Goal: Transaction & Acquisition: Purchase product/service

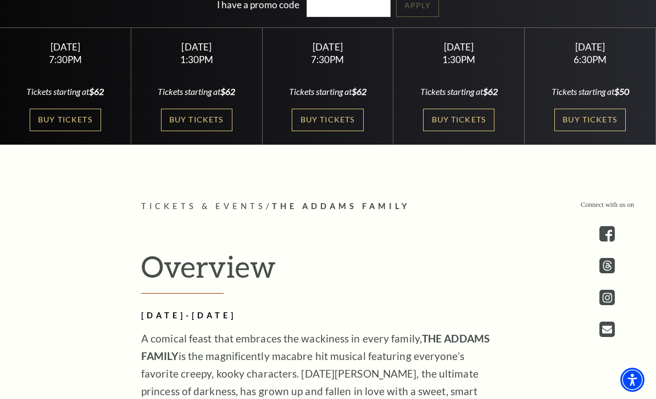
scroll to position [323, 0]
click at [604, 132] on link "Buy Tickets" at bounding box center [589, 120] width 71 height 23
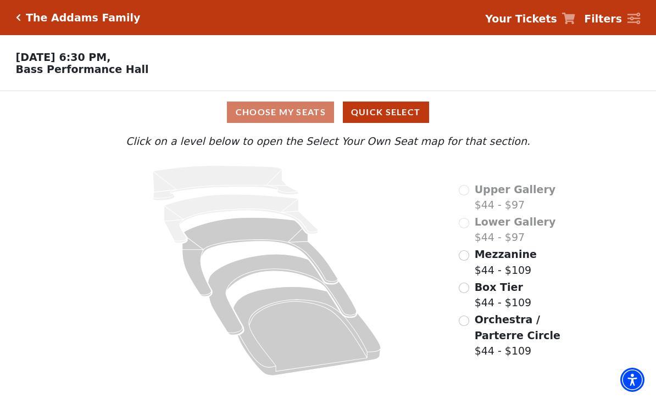
click at [318, 335] on icon at bounding box center [307, 331] width 148 height 89
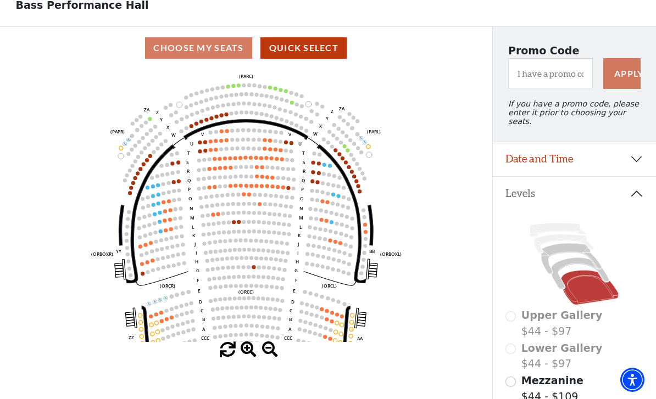
scroll to position [81, 0]
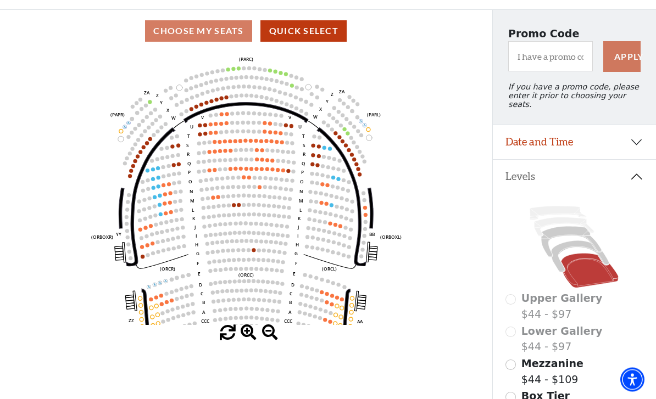
click at [337, 298] on circle at bounding box center [337, 298] width 4 height 4
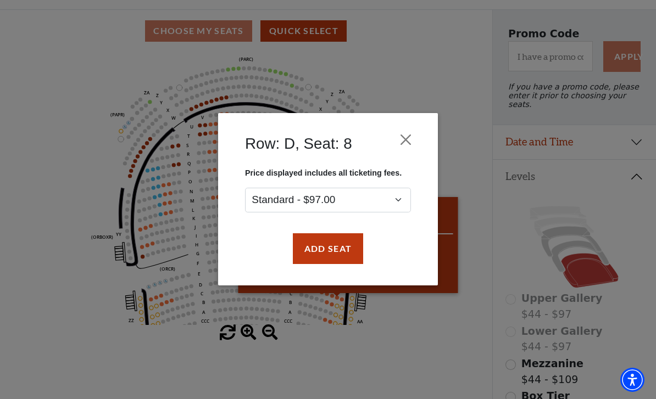
click at [413, 358] on div "Row: D, Seat: 8 Price displayed includes all ticketing fees. Standard - $97.00 …" at bounding box center [328, 199] width 656 height 399
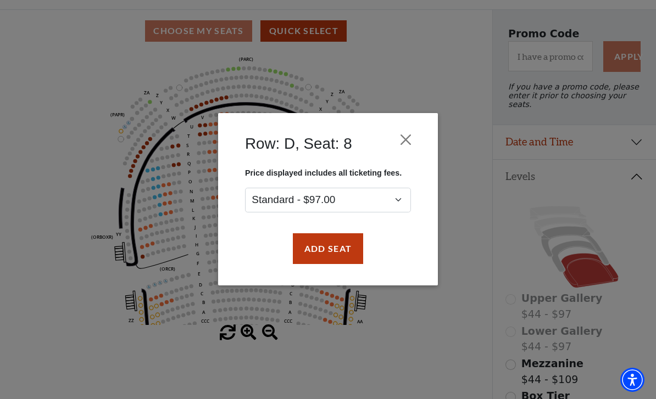
click at [406, 136] on button "Close" at bounding box center [405, 140] width 21 height 21
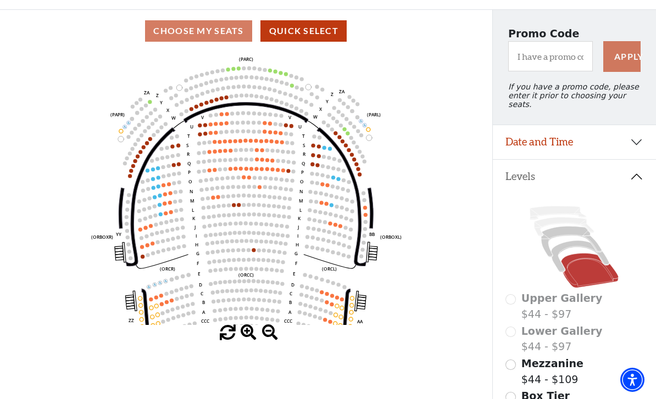
click at [325, 148] on circle at bounding box center [324, 147] width 4 height 4
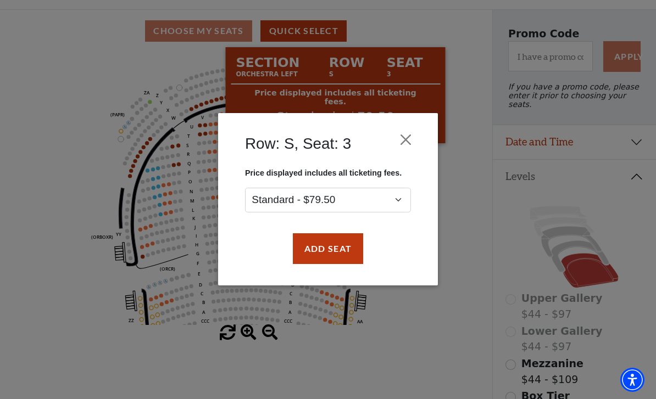
click at [408, 136] on button "Close" at bounding box center [405, 140] width 21 height 21
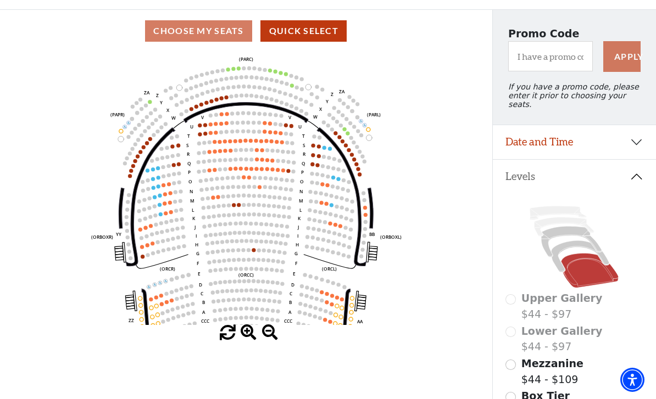
click at [158, 170] on circle at bounding box center [158, 168] width 4 height 4
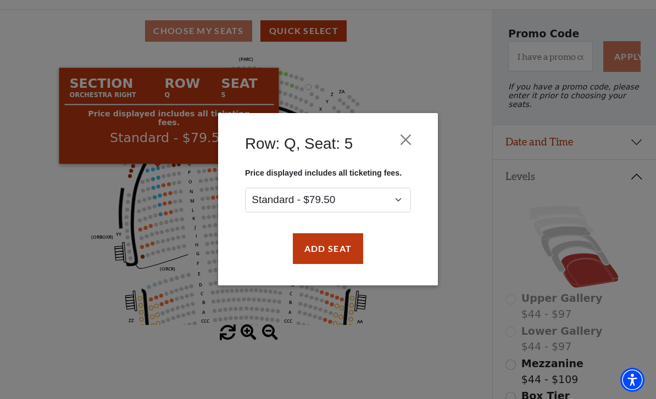
click at [410, 138] on button "Close" at bounding box center [405, 140] width 21 height 21
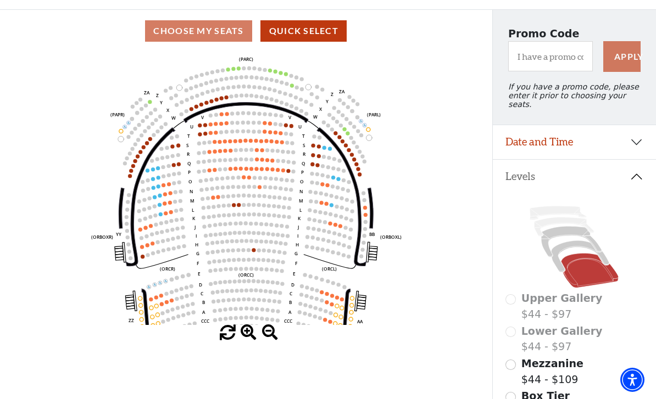
click at [149, 152] on icon "Left (ORPITL) Right (ORPITR) Center (ORPITC) ZZ AA YY BB ZA ZA (ORCL) (ORCR) (O…" at bounding box center [246, 188] width 443 height 273
click at [145, 154] on icon "Left (ORPITL) Right (ORPITR) Center (ORPITC) ZZ AA YY BB ZA ZA (ORCL) (ORCR) (O…" at bounding box center [246, 188] width 443 height 273
click at [146, 144] on circle at bounding box center [147, 143] width 4 height 4
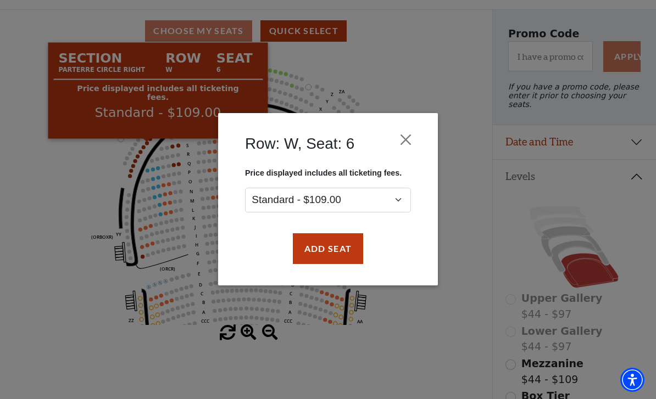
click at [402, 143] on button "Close" at bounding box center [405, 140] width 21 height 21
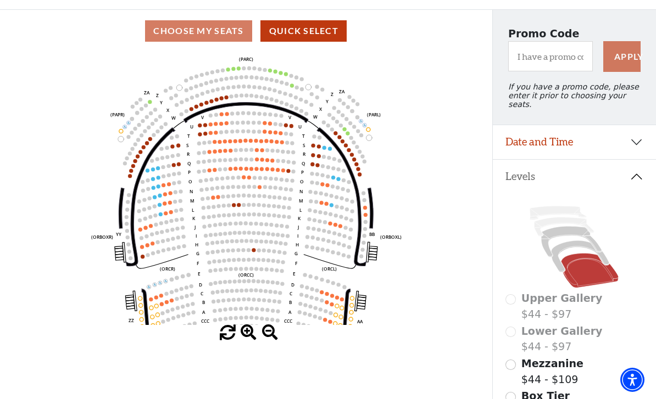
click at [282, 75] on circle at bounding box center [280, 73] width 4 height 4
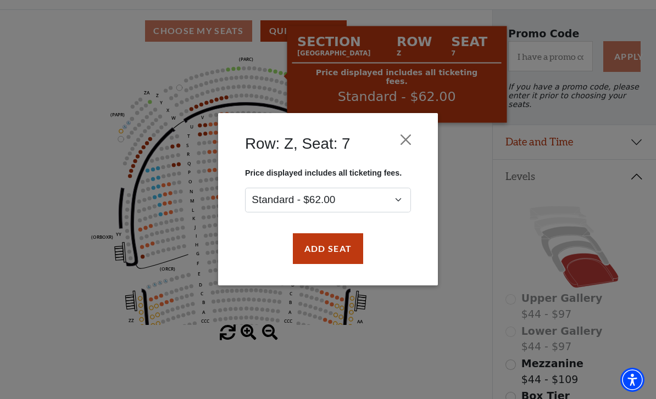
click at [404, 139] on button "Close" at bounding box center [405, 140] width 21 height 21
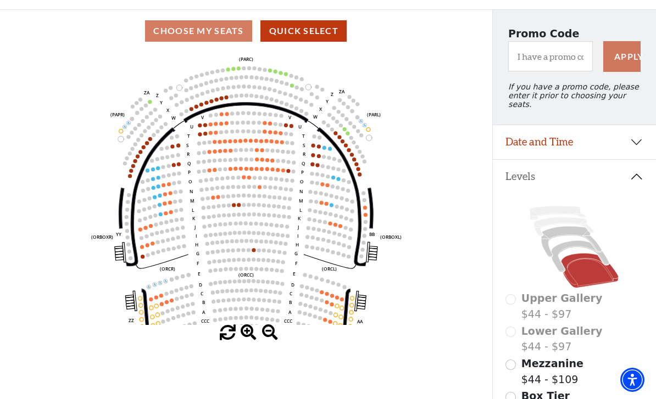
click at [345, 137] on icon "Left (ORPITL) Right (ORPITR) Center (ORPITC) ZZ AA YY BB ZA ZA (ORCL) (ORCR) (O…" at bounding box center [246, 188] width 443 height 273
click at [350, 135] on icon "Left (ORPITL) Right (ORPITR) Center (ORPITC) ZZ AA YY BB ZA ZA (ORCL) (ORCR) (O…" at bounding box center [246, 188] width 443 height 273
click at [348, 130] on icon "Left (ORPITL) Right (ORPITR) Center (ORPITC) ZZ AA YY BB ZA ZA (ORCL) (ORCR) (O…" at bounding box center [246, 188] width 443 height 273
click at [346, 142] on icon "Left (ORPITL) Right (ORPITR) Center (ORPITC) ZZ AA YY BB ZA ZA (ORCL) (ORCR) (O…" at bounding box center [246, 188] width 443 height 273
click at [347, 135] on circle at bounding box center [347, 133] width 4 height 4
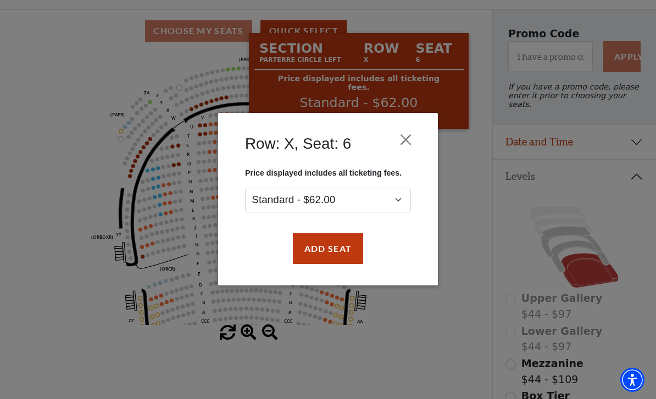
click at [407, 139] on button "Close" at bounding box center [405, 140] width 21 height 21
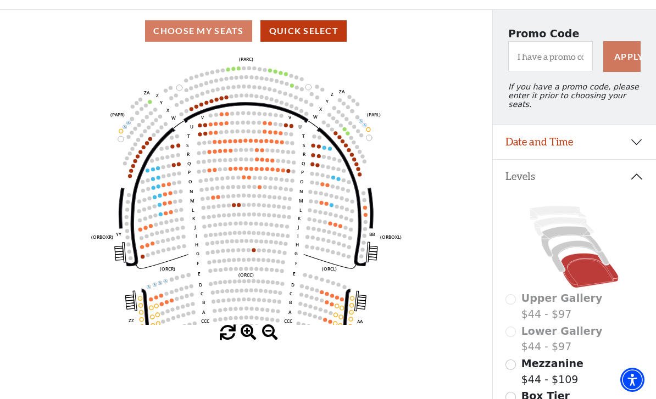
click at [318, 148] on circle at bounding box center [319, 146] width 4 height 4
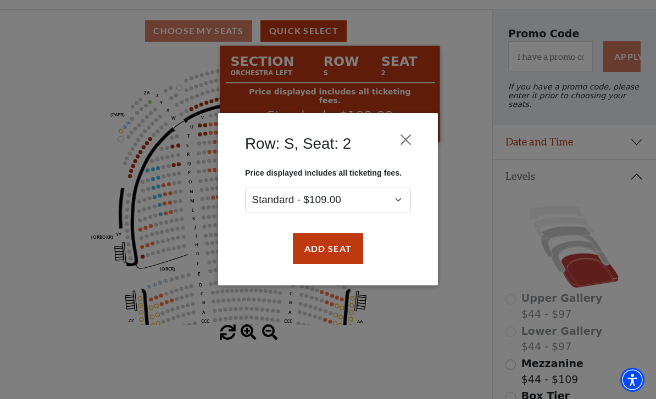
click at [415, 133] on button "Close" at bounding box center [405, 140] width 21 height 21
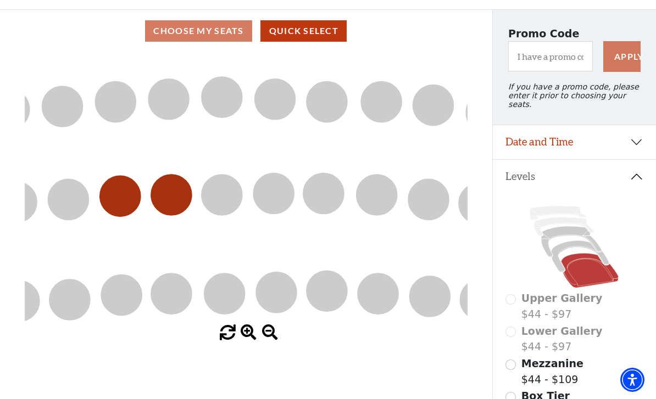
click at [387, 160] on icon "Left (ORPITL) Right (ORPITR) Center (ORPITC) ZZ AA YY BB ZA ZA (ORCL) (ORCR) (O…" at bounding box center [246, 188] width 443 height 273
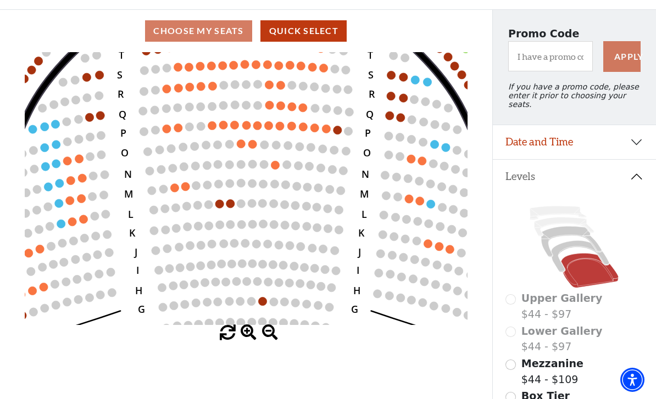
click at [383, 224] on icon "Left (ORPITL) Right (ORPITR) Center (ORPITC) ZZ AA YY BB ZA ZA (ORCL) (ORCR) (O…" at bounding box center [246, 188] width 443 height 273
click at [428, 85] on circle at bounding box center [427, 82] width 8 height 8
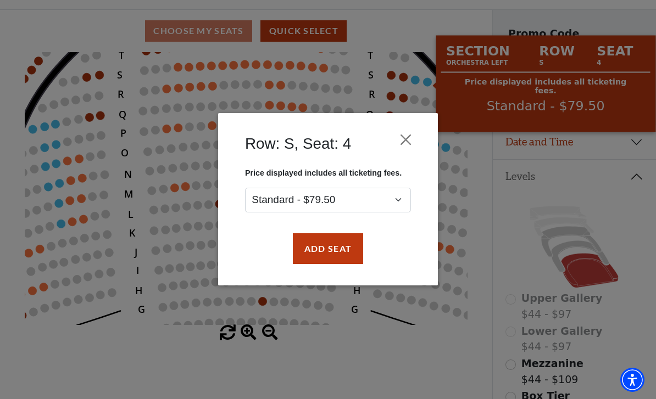
click at [408, 141] on button "Close" at bounding box center [405, 140] width 21 height 21
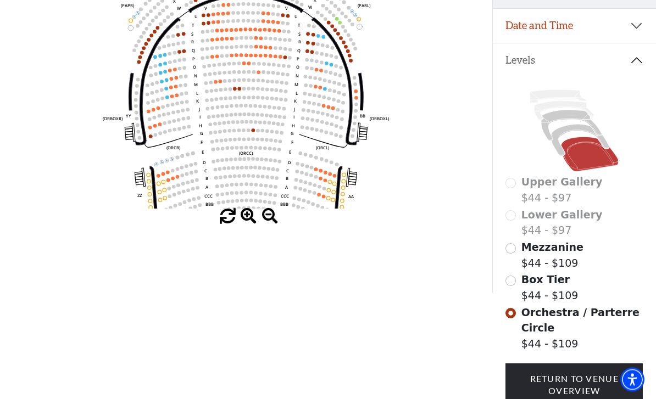
scroll to position [241, 0]
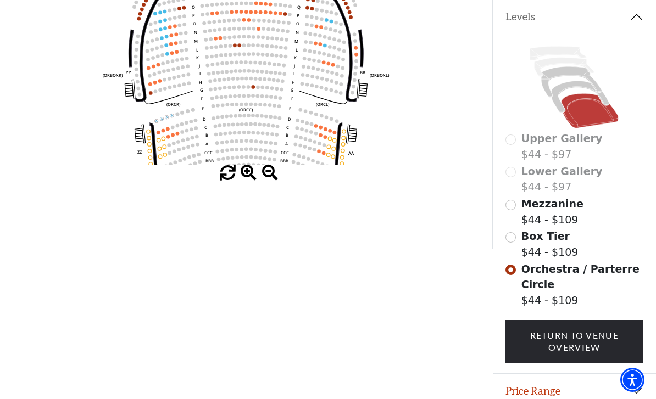
click at [629, 383] on button "Price Range" at bounding box center [574, 391] width 164 height 34
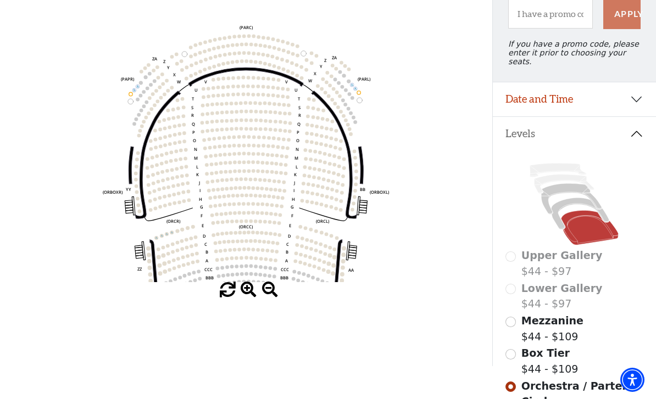
scroll to position [124, 0]
click at [574, 199] on icon at bounding box center [580, 214] width 58 height 31
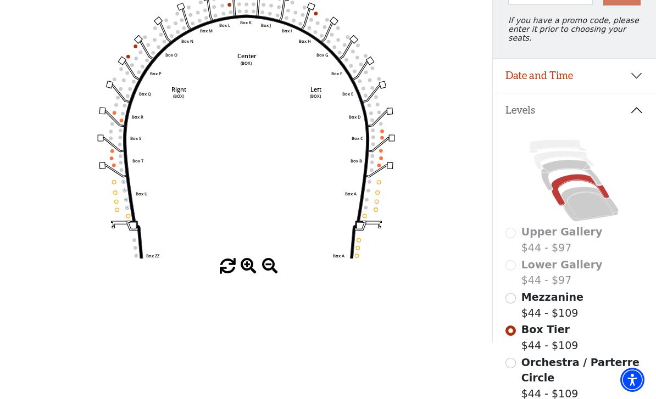
scroll to position [121, 0]
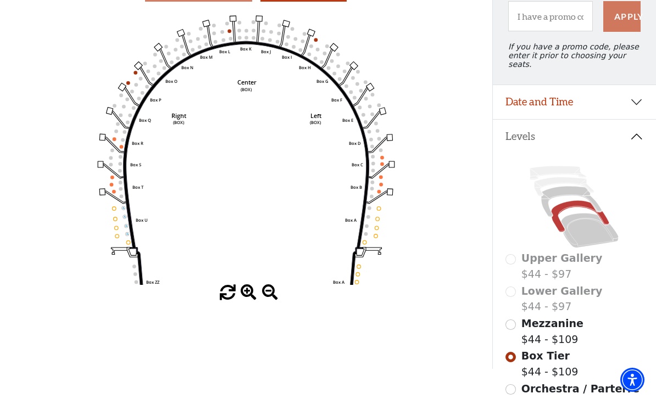
click at [572, 187] on icon at bounding box center [571, 202] width 60 height 31
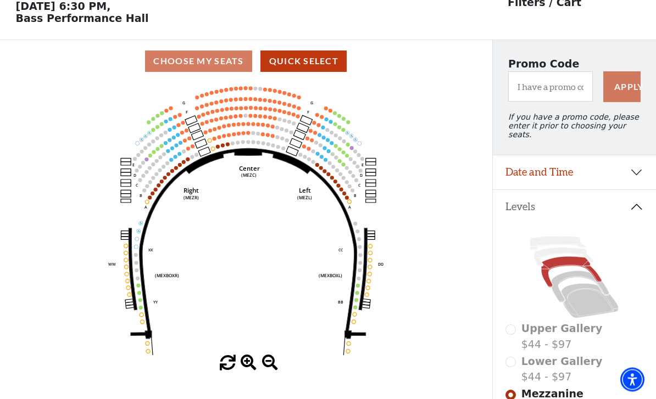
scroll to position [51, 0]
click at [339, 125] on icon "Center (MEZC) Right (MEZR) Left (MEZL) (MEXBOXR) (MEXBOXL) XX WW CC DD YY BB ZZ…" at bounding box center [246, 218] width 443 height 273
click at [343, 120] on circle at bounding box center [344, 119] width 4 height 4
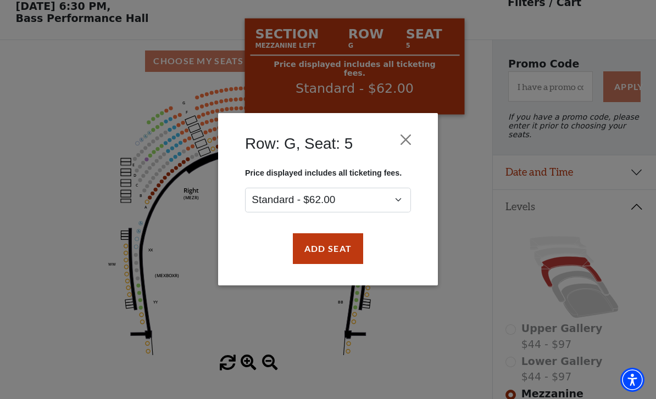
click at [473, 145] on div "Row: G, Seat: 5 Price displayed includes all ticketing fees. Standard - $62.00 …" at bounding box center [328, 199] width 656 height 399
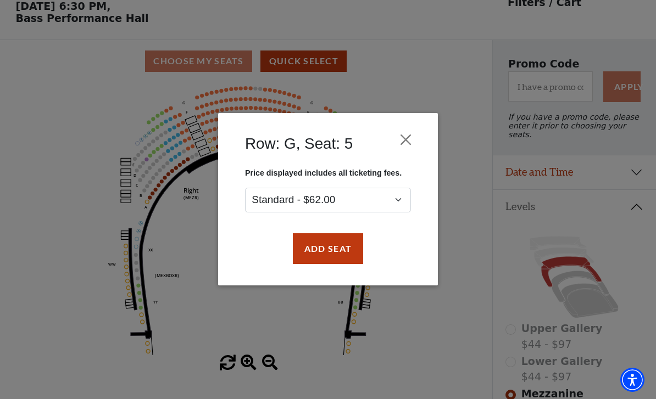
click at [407, 145] on button "Close" at bounding box center [405, 140] width 21 height 21
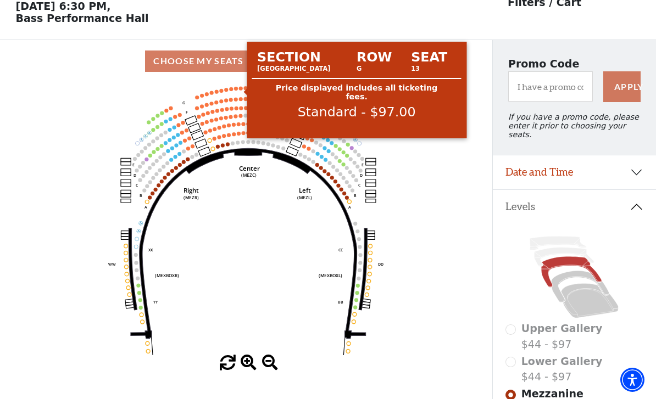
click at [241, 89] on circle at bounding box center [240, 88] width 4 height 4
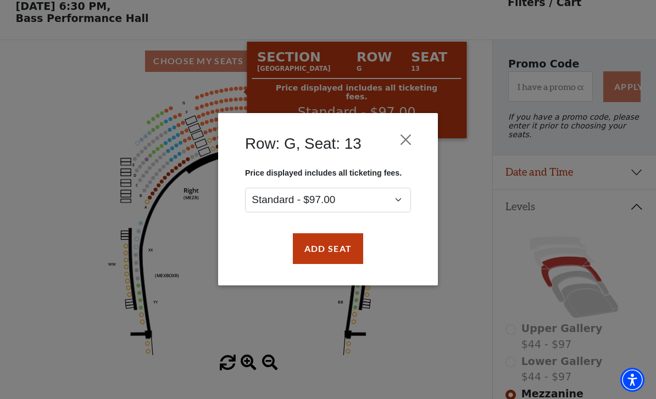
click at [408, 132] on button "Close" at bounding box center [405, 140] width 21 height 21
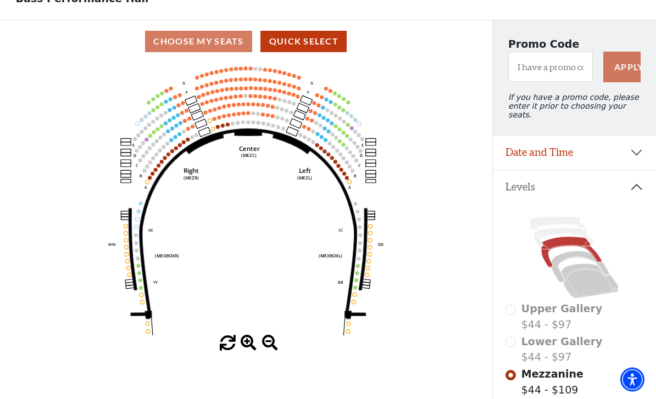
scroll to position [71, 0]
click at [561, 208] on div "Upper Gallery $44 - $97 Lower Gallery $44 - $97 Mezzanine $44 - $109 Box Tier $…" at bounding box center [574, 374] width 164 height 340
click at [560, 217] on icon at bounding box center [558, 224] width 57 height 14
click at [559, 217] on icon at bounding box center [558, 224] width 57 height 14
click at [564, 217] on icon at bounding box center [558, 224] width 57 height 14
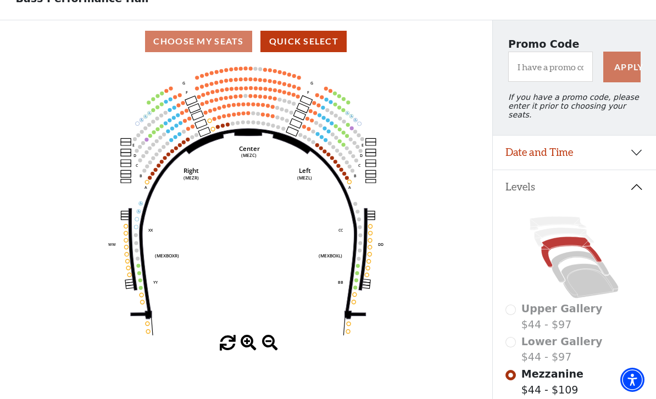
click at [568, 228] on icon at bounding box center [564, 237] width 60 height 19
click at [572, 217] on icon at bounding box center [558, 224] width 57 height 14
click at [571, 228] on icon at bounding box center [564, 237] width 60 height 19
click at [579, 237] on icon at bounding box center [571, 252] width 60 height 31
click at [573, 252] on icon at bounding box center [580, 266] width 58 height 31
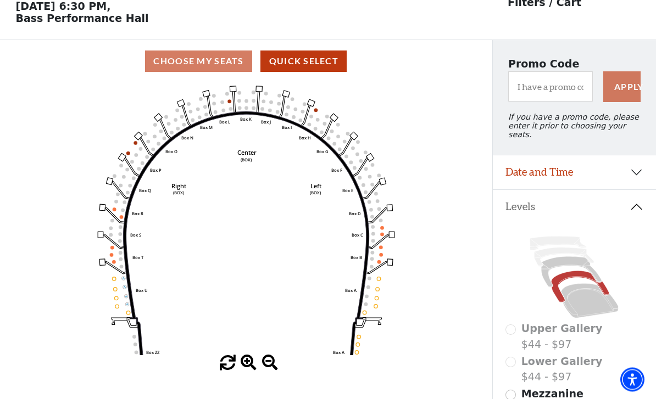
scroll to position [51, 0]
click at [559, 257] on icon at bounding box center [571, 272] width 60 height 31
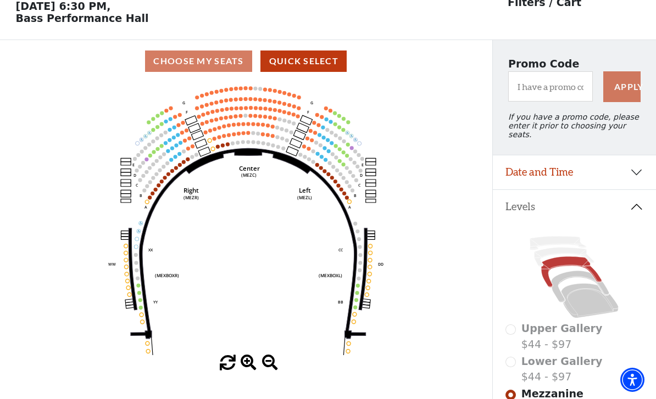
click at [247, 101] on circle at bounding box center [245, 99] width 4 height 4
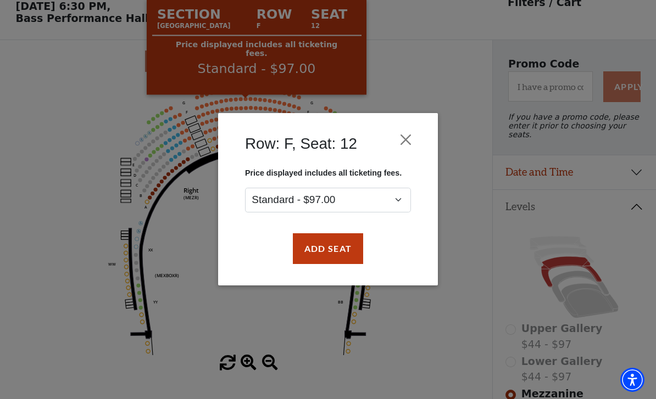
click at [410, 139] on button "Close" at bounding box center [405, 140] width 21 height 21
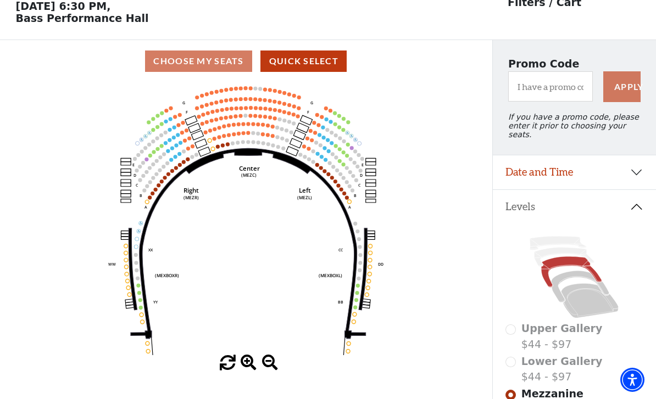
click at [567, 271] on icon at bounding box center [580, 286] width 58 height 31
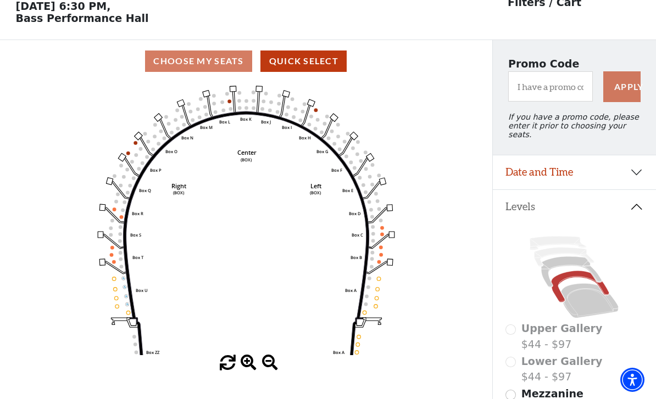
click at [560, 259] on icon at bounding box center [571, 272] width 60 height 31
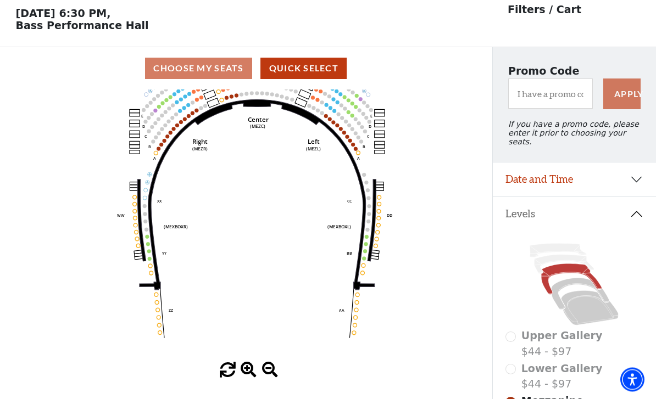
scroll to position [0, 0]
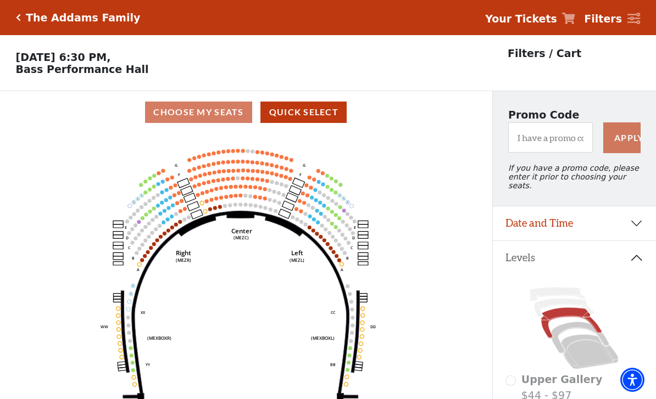
click at [330, 226] on circle at bounding box center [332, 224] width 4 height 4
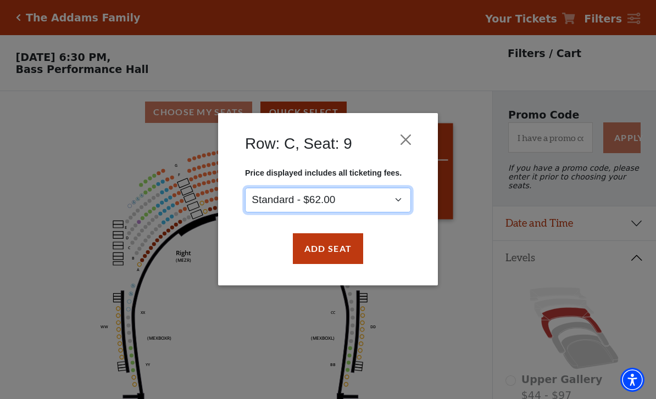
click at [395, 200] on select "Standard - $62.00" at bounding box center [328, 200] width 166 height 25
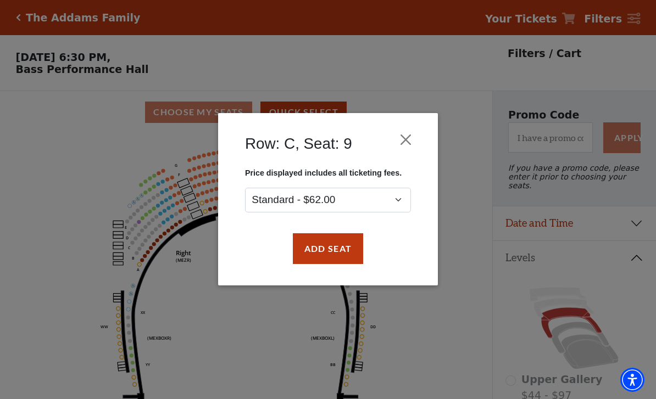
click at [410, 137] on button "Close" at bounding box center [405, 140] width 21 height 21
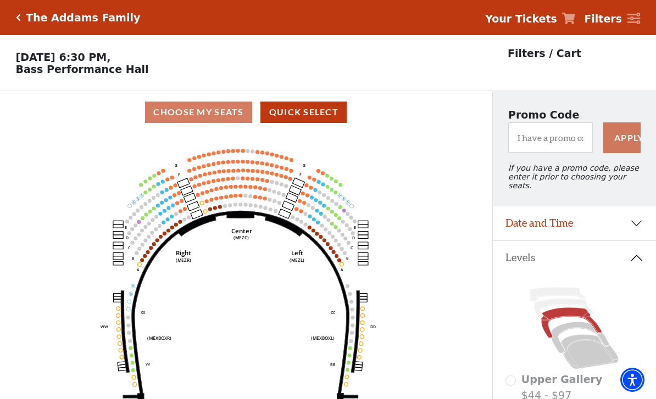
click at [334, 229] on circle at bounding box center [335, 227] width 4 height 4
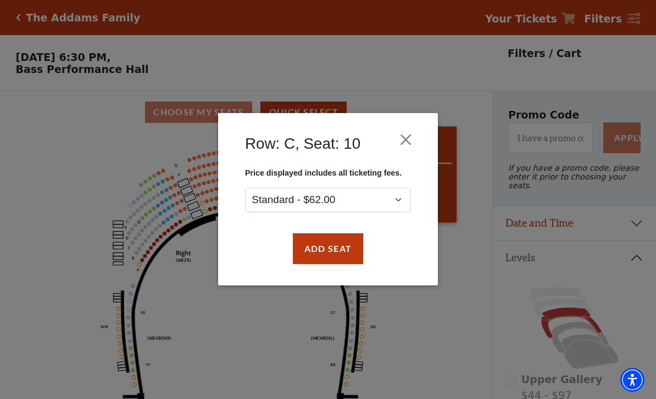
click at [340, 253] on button "Add Seat" at bounding box center [328, 248] width 70 height 31
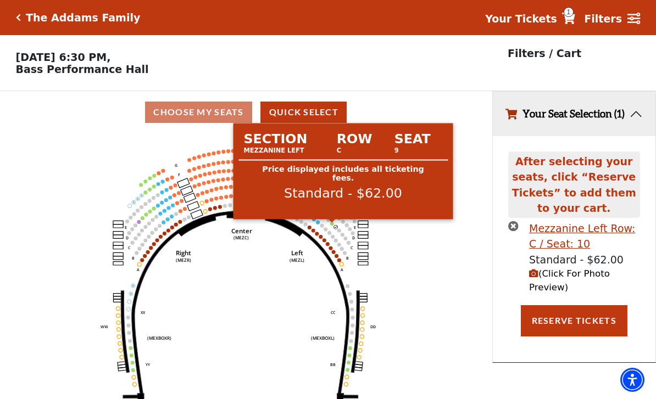
click at [330, 225] on circle at bounding box center [332, 224] width 4 height 4
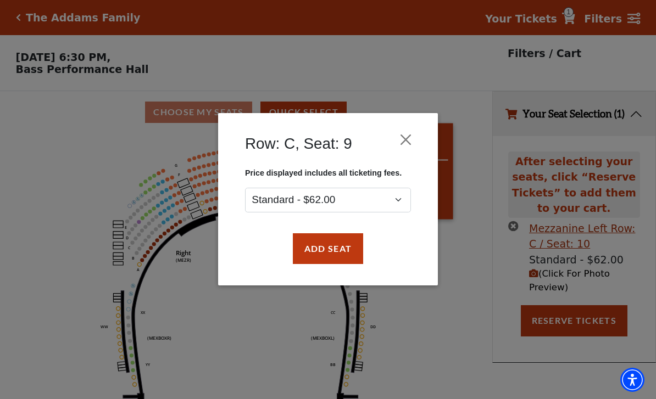
click at [335, 250] on button "Add Seat" at bounding box center [328, 248] width 70 height 31
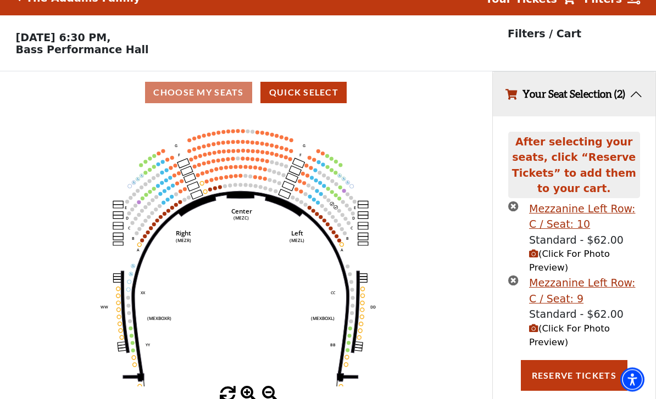
scroll to position [20, 0]
click at [340, 200] on circle at bounding box center [339, 199] width 4 height 4
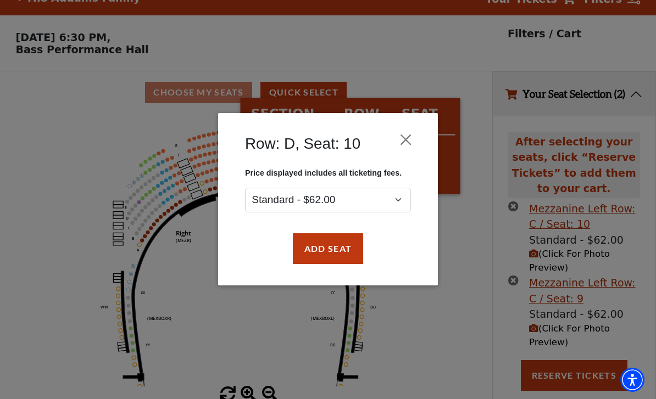
click at [338, 247] on button "Add Seat" at bounding box center [328, 248] width 70 height 31
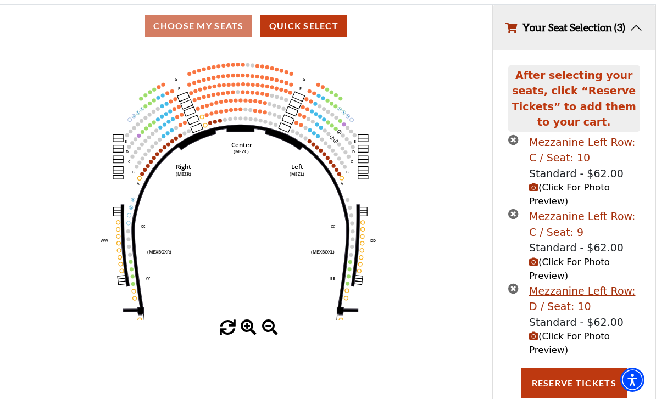
scroll to position [92, 0]
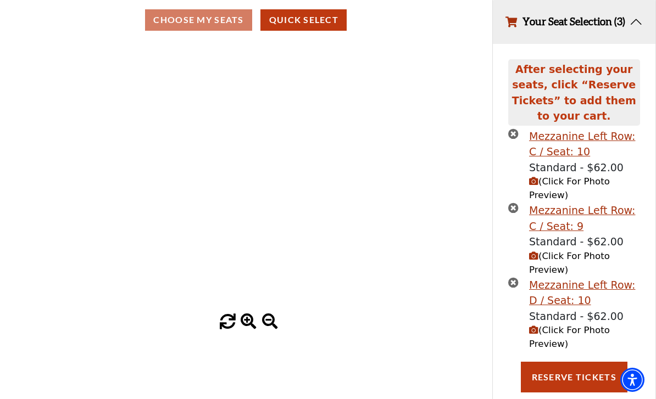
click at [391, 163] on icon "Center (MEZC) Right (MEZR) Left (MEZL) (MEXBOXR) (MEXBOXL) XX WW CC DD YY BB ZZ…" at bounding box center [246, 177] width 443 height 273
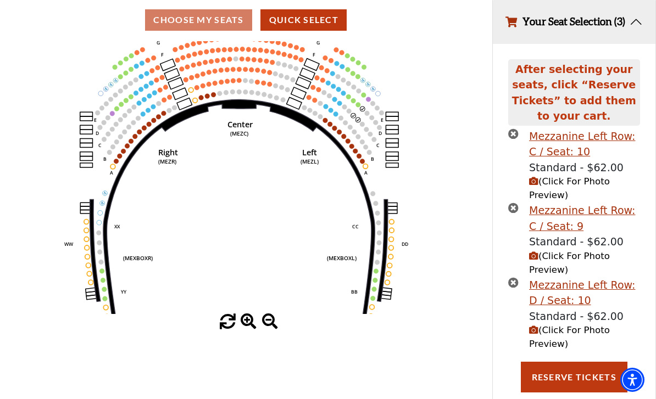
click at [354, 103] on circle at bounding box center [353, 100] width 5 height 5
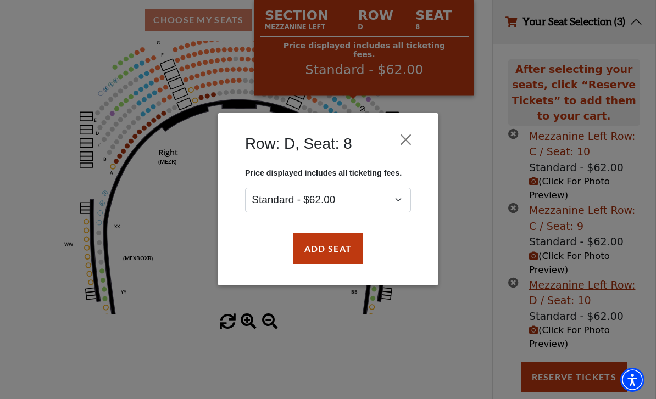
click at [331, 241] on button "Add Seat" at bounding box center [328, 248] width 70 height 31
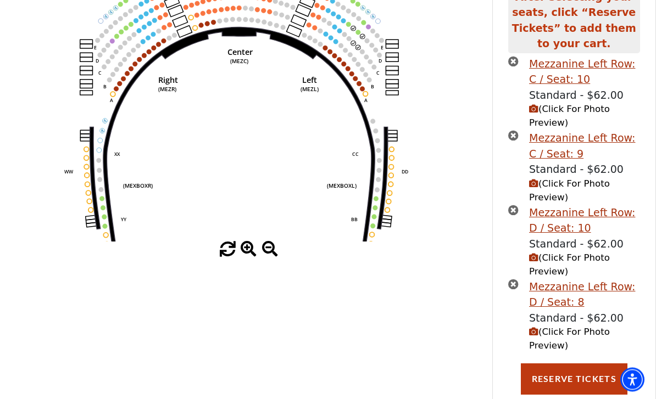
scroll to position [165, 0]
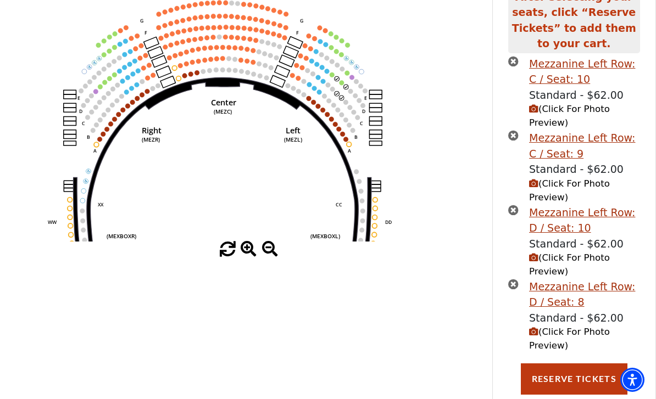
click at [341, 85] on circle at bounding box center [341, 82] width 5 height 5
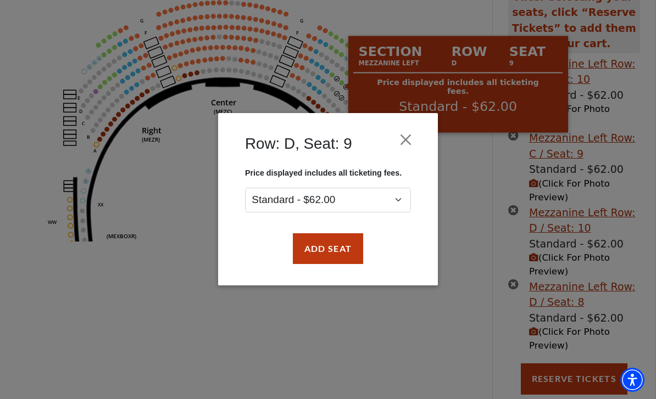
click at [327, 248] on button "Add Seat" at bounding box center [328, 248] width 70 height 31
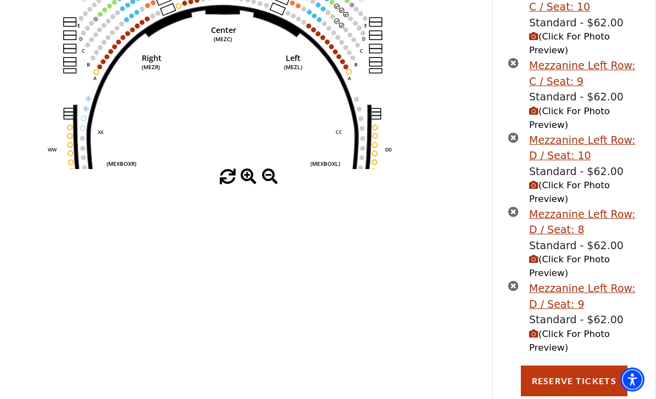
scroll to position [237, 0]
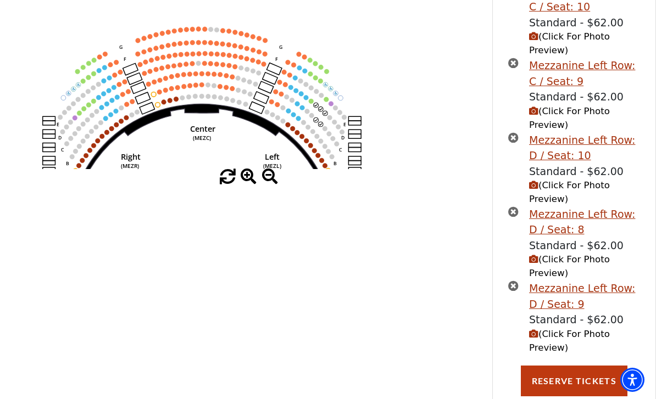
click at [310, 103] on circle at bounding box center [311, 101] width 5 height 5
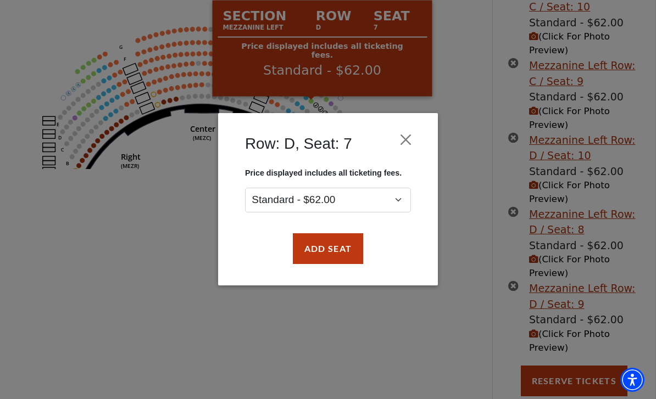
click at [310, 243] on button "Add Seat" at bounding box center [328, 248] width 70 height 31
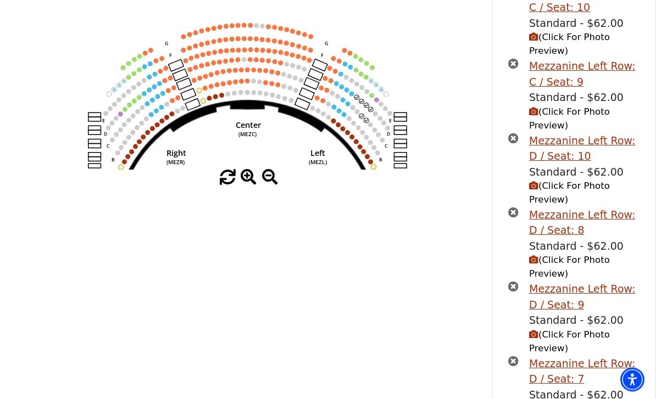
scroll to position [271, 0]
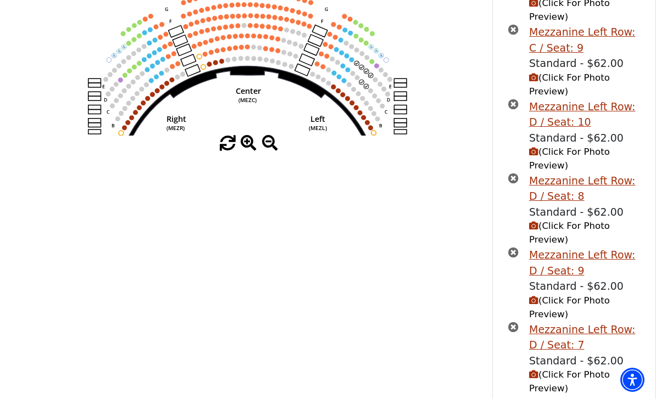
click at [562, 382] on span "(Click For Photo Preview)" at bounding box center [569, 382] width 81 height 24
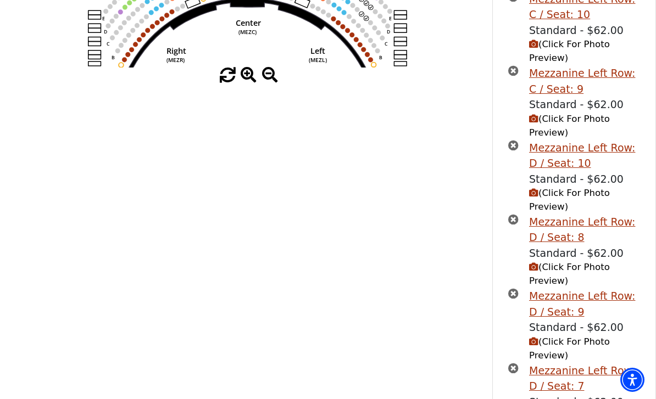
scroll to position [339, 0]
click at [559, 355] on span "(Click For Photo Preview)" at bounding box center [569, 349] width 81 height 24
click at [569, 345] on span "(Click For Photo Preview)" at bounding box center [569, 349] width 81 height 24
click at [535, 353] on span "(Click For Photo Preview)" at bounding box center [569, 349] width 81 height 24
click at [531, 346] on icon "(Click For Photo Preview)" at bounding box center [533, 341] width 9 height 9
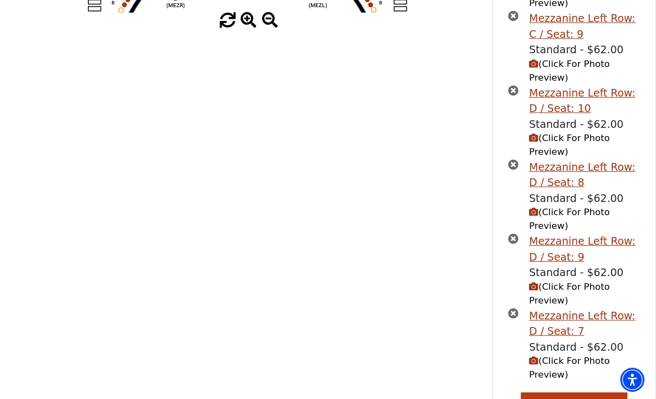
scroll to position [411, 0]
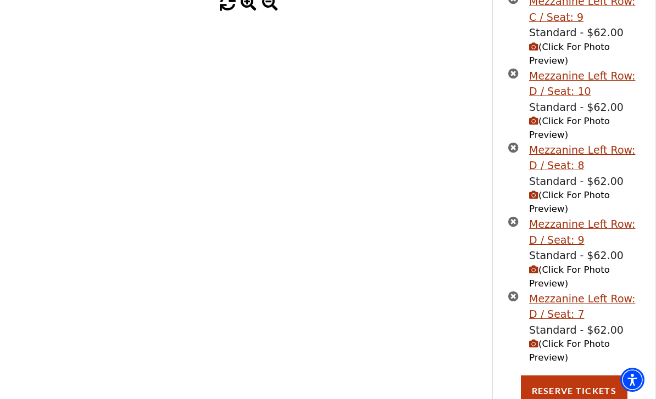
click at [536, 348] on icon "(Click For Photo Preview)" at bounding box center [533, 343] width 9 height 9
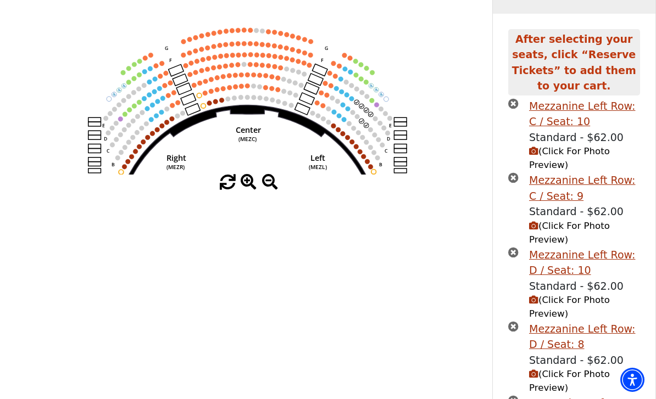
scroll to position [229, 0]
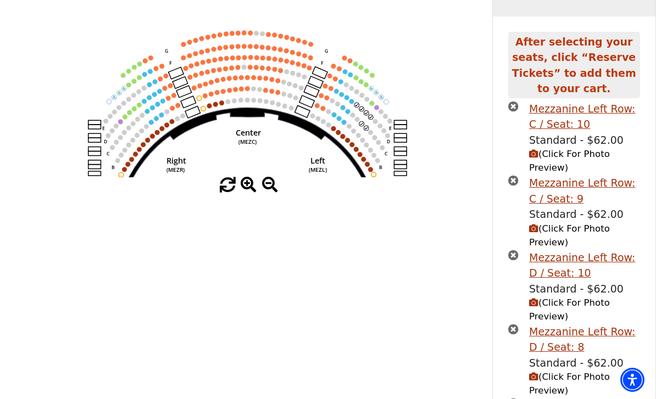
click at [557, 165] on span "(Click For Photo Preview)" at bounding box center [569, 161] width 81 height 24
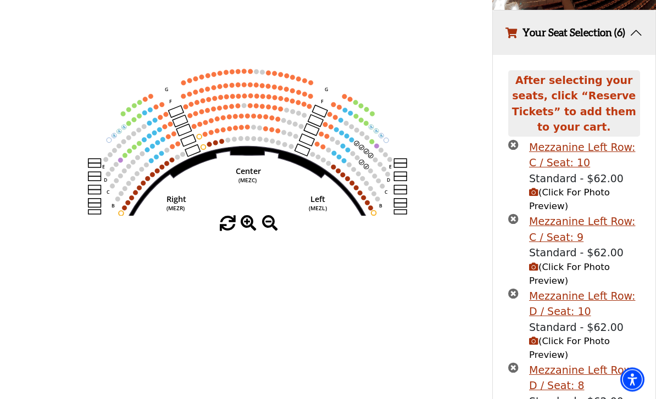
scroll to position [188, 0]
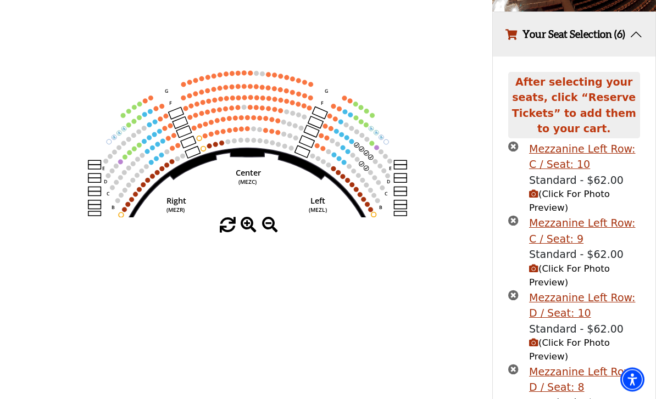
click at [127, 157] on icon "Center (MEZC) Right (MEZR) Left (MEZL) (MEXBOXR) (MEXBOXL) XX WW CC DD YY BB ZZ…" at bounding box center [246, 81] width 443 height 273
click at [141, 147] on circle at bounding box center [139, 145] width 5 height 5
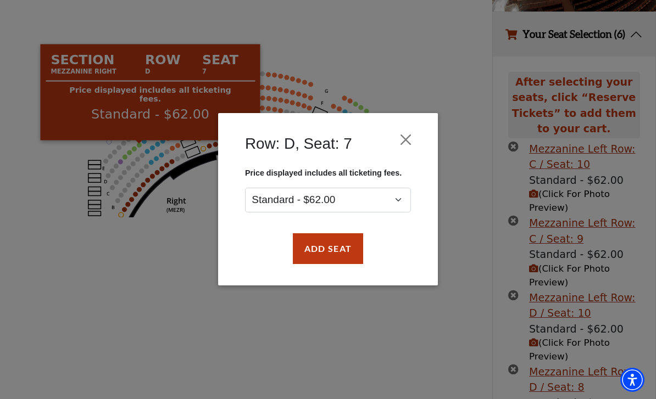
click at [326, 248] on button "Add Seat" at bounding box center [328, 248] width 70 height 31
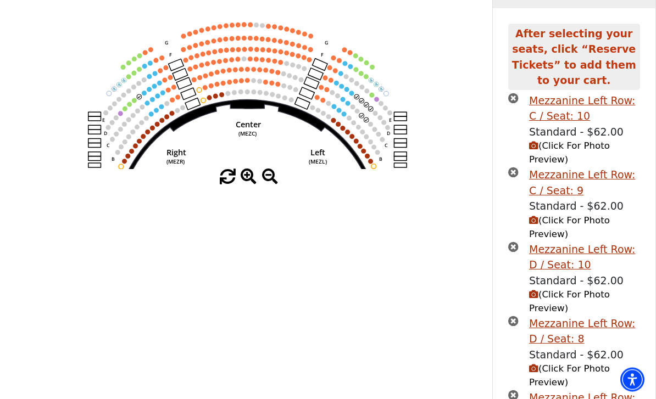
scroll to position [138, 0]
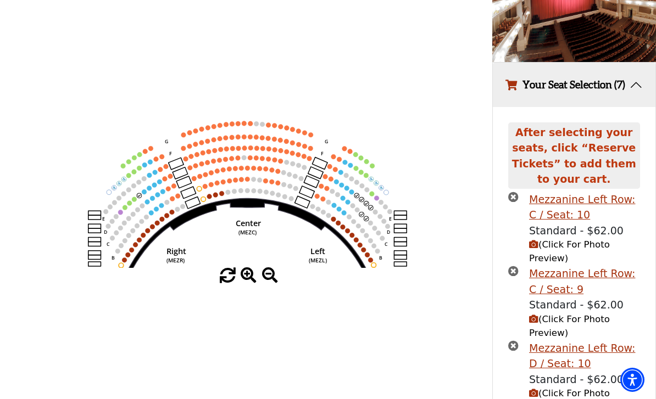
click at [135, 202] on circle at bounding box center [134, 199] width 5 height 5
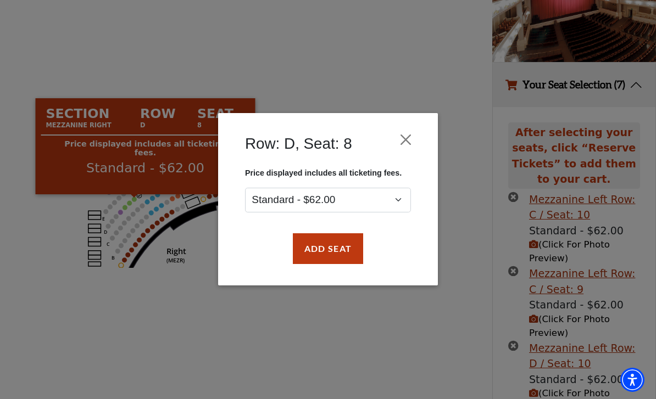
click at [328, 248] on button "Add Seat" at bounding box center [328, 248] width 70 height 31
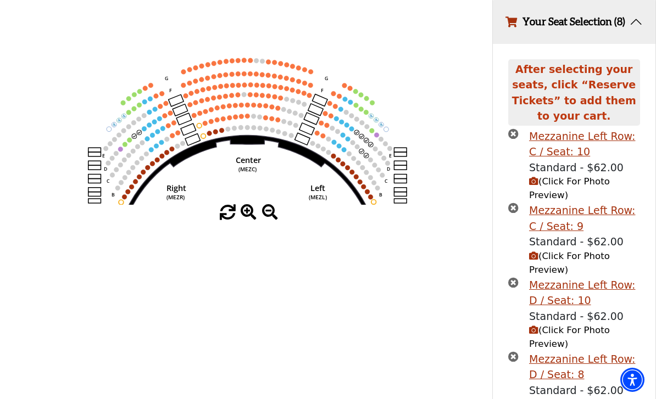
scroll to position [203, 0]
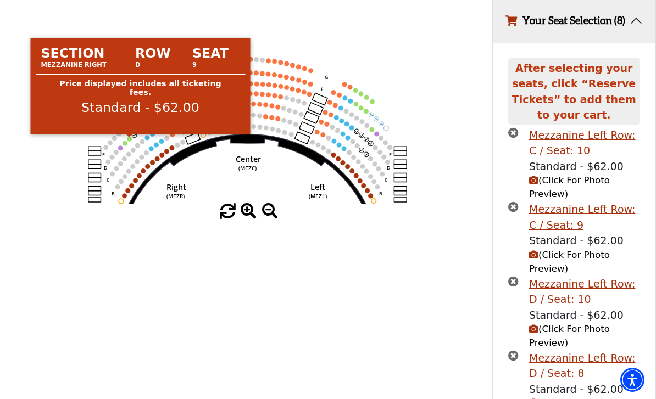
click at [131, 140] on circle at bounding box center [129, 138] width 5 height 5
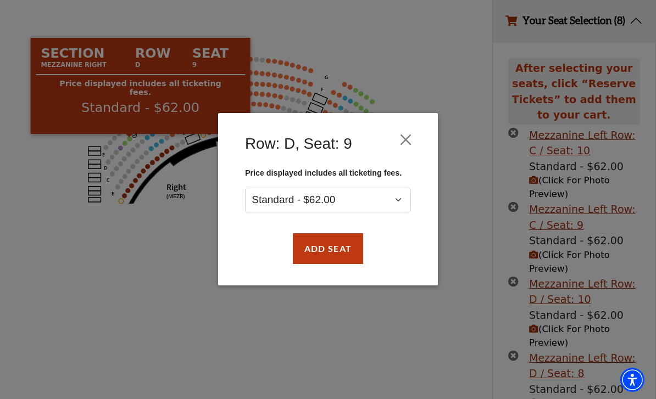
click at [325, 254] on button "Add Seat" at bounding box center [328, 248] width 70 height 31
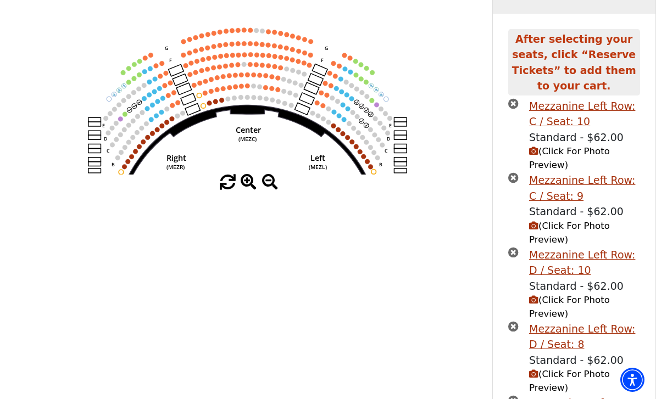
scroll to position [217, 0]
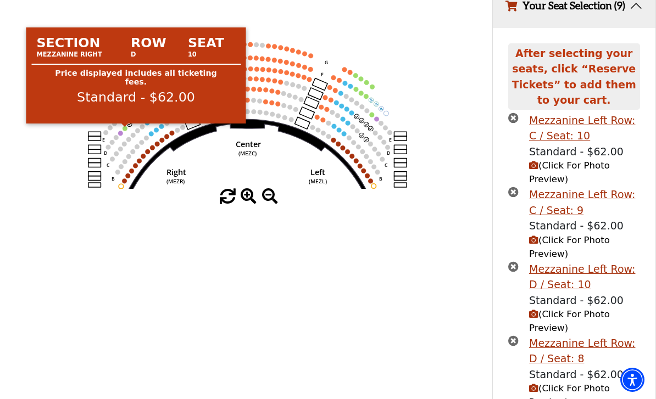
click at [125, 131] on circle at bounding box center [124, 128] width 5 height 5
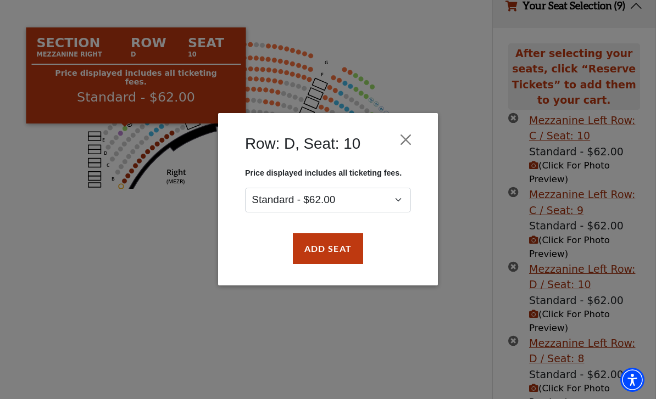
click at [328, 247] on button "Add Seat" at bounding box center [328, 248] width 70 height 31
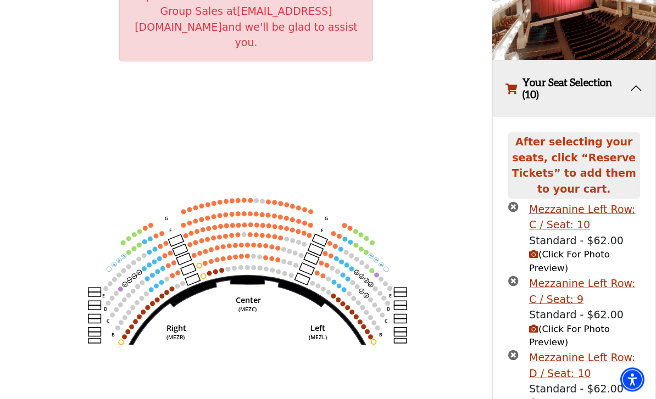
scroll to position [141, 0]
click at [139, 243] on circle at bounding box center [139, 245] width 5 height 5
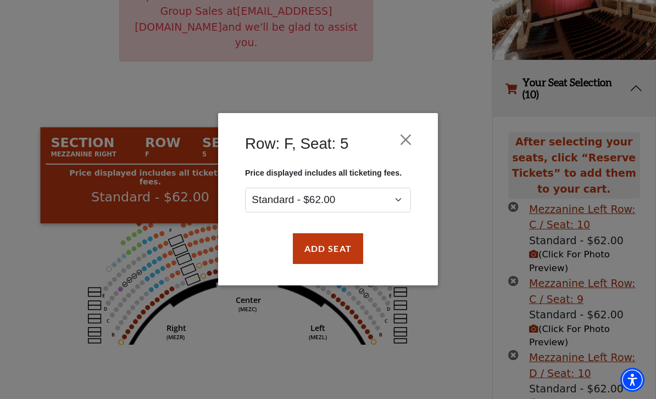
click at [331, 252] on button "Add Seat" at bounding box center [328, 248] width 70 height 31
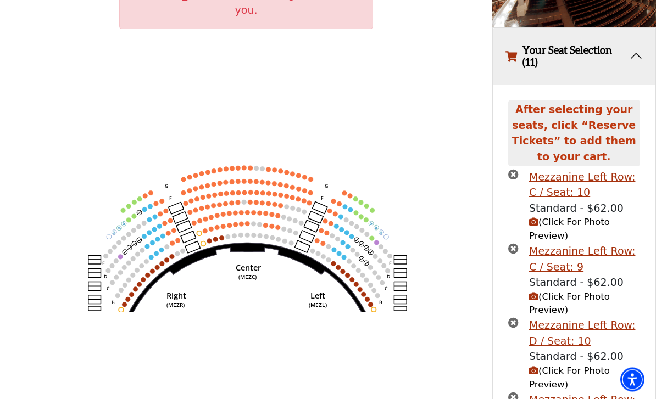
scroll to position [173, 0]
click at [133, 214] on circle at bounding box center [133, 216] width 5 height 5
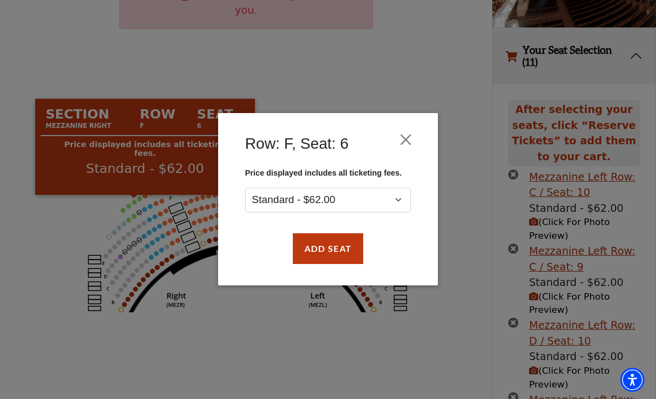
click at [331, 252] on button "Add Seat" at bounding box center [328, 248] width 70 height 31
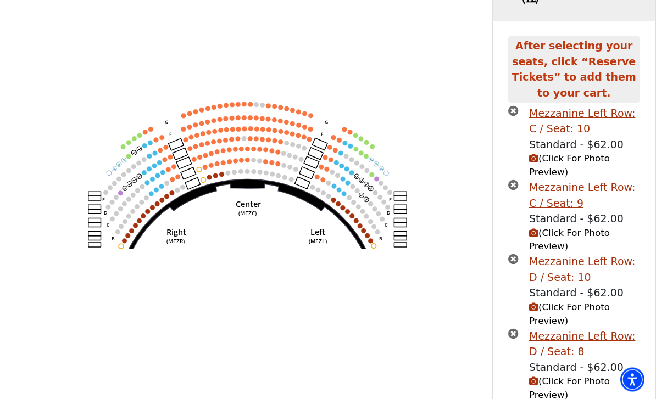
scroll to position [228, 0]
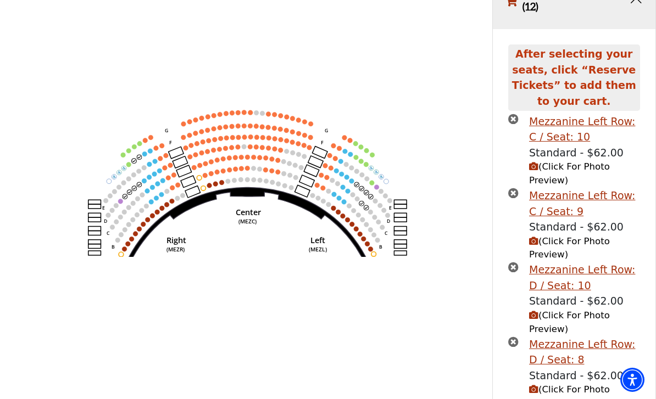
click at [127, 162] on circle at bounding box center [128, 164] width 5 height 5
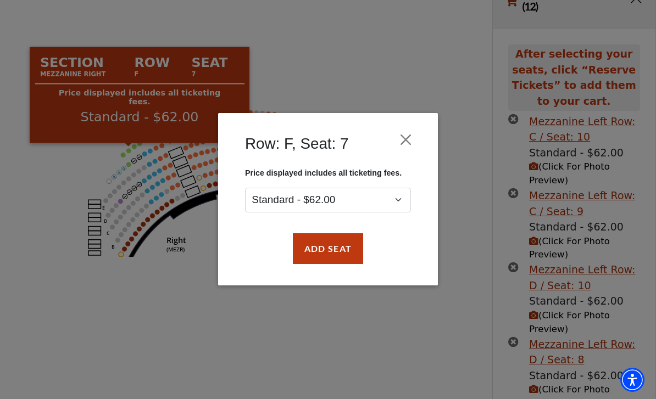
click at [312, 240] on button "Add Seat" at bounding box center [328, 248] width 70 height 31
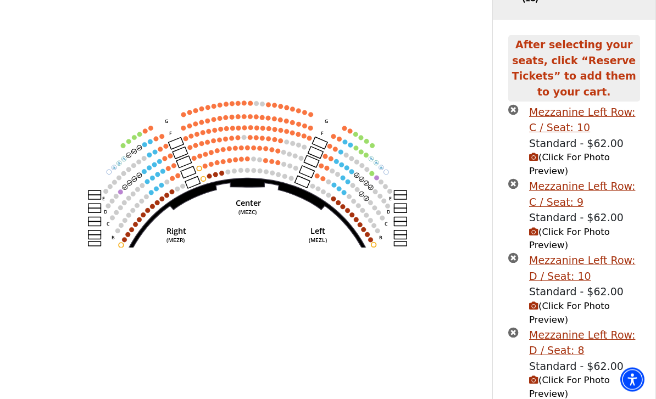
scroll to position [238, 0]
click at [361, 149] on circle at bounding box center [361, 151] width 5 height 5
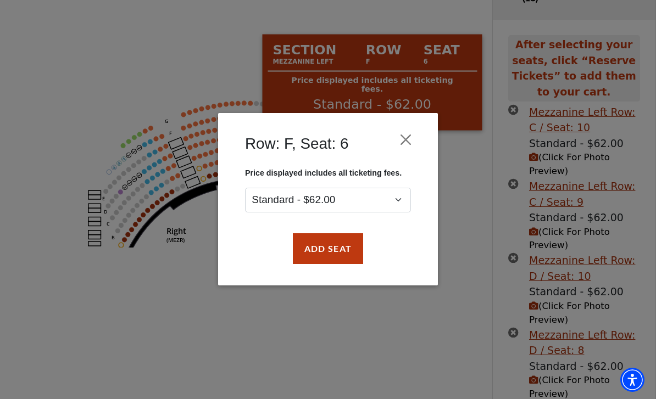
click at [349, 243] on button "Add Seat" at bounding box center [328, 248] width 70 height 31
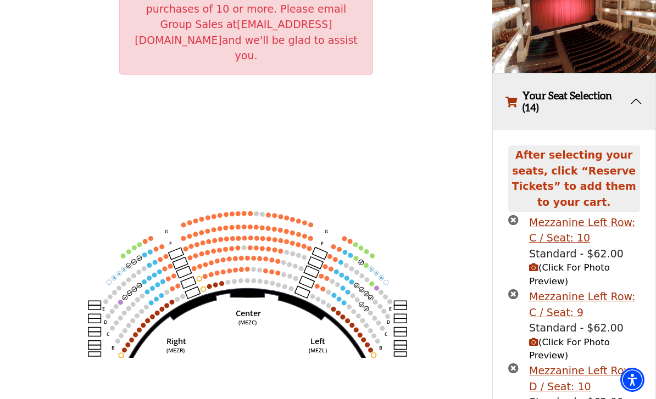
scroll to position [124, 0]
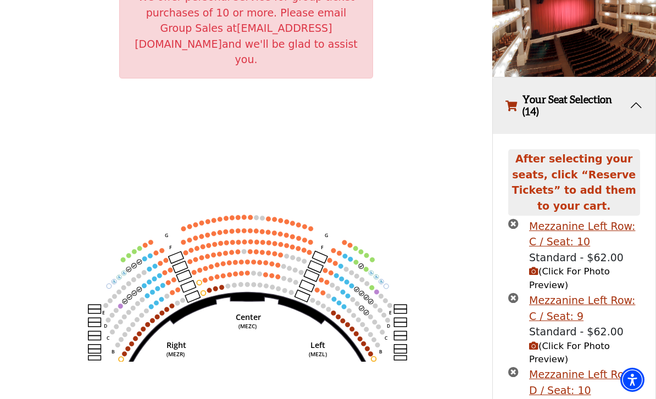
click at [365, 267] on circle at bounding box center [365, 269] width 5 height 5
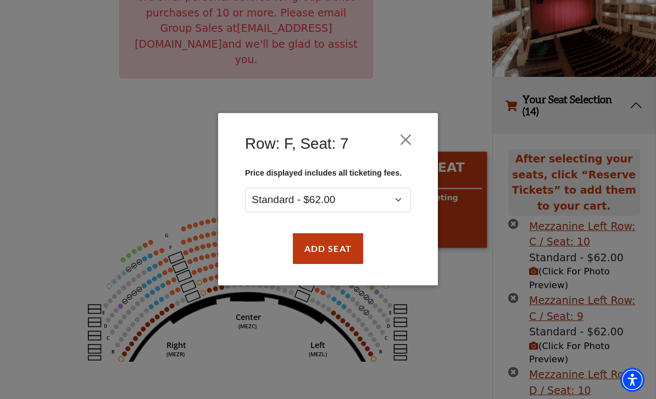
click at [346, 257] on button "Add Seat" at bounding box center [328, 248] width 70 height 31
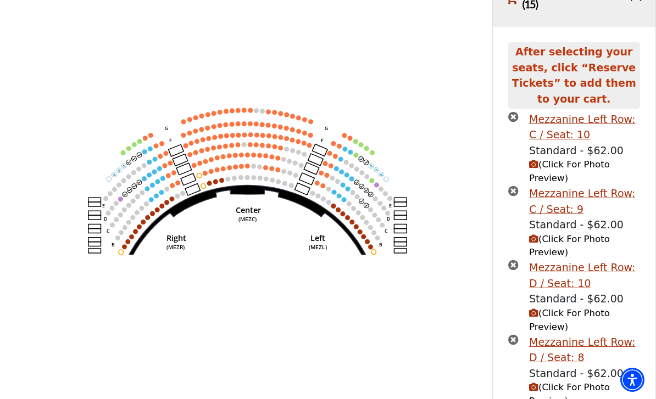
scroll to position [228, 0]
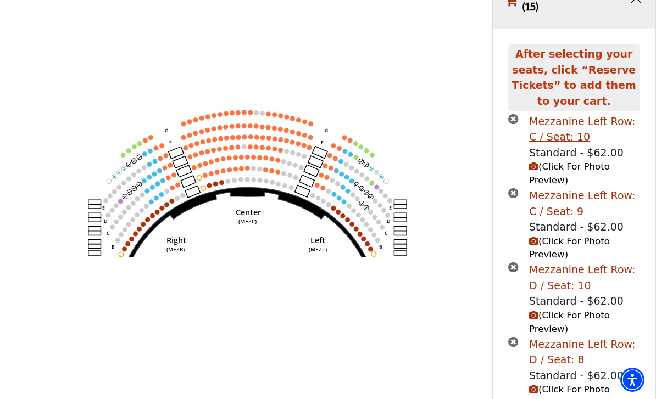
click at [356, 155] on circle at bounding box center [355, 157] width 5 height 5
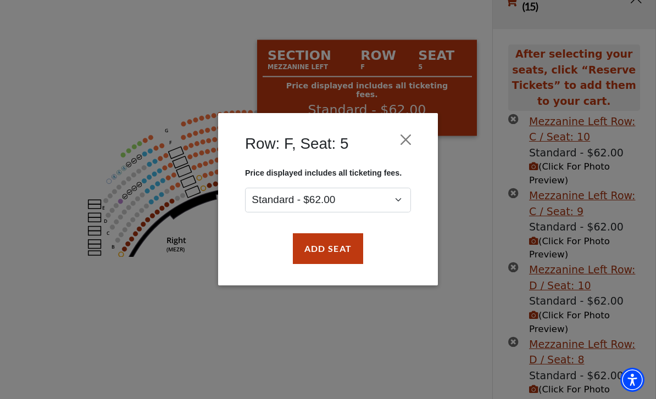
click at [340, 251] on button "Add Seat" at bounding box center [328, 248] width 70 height 31
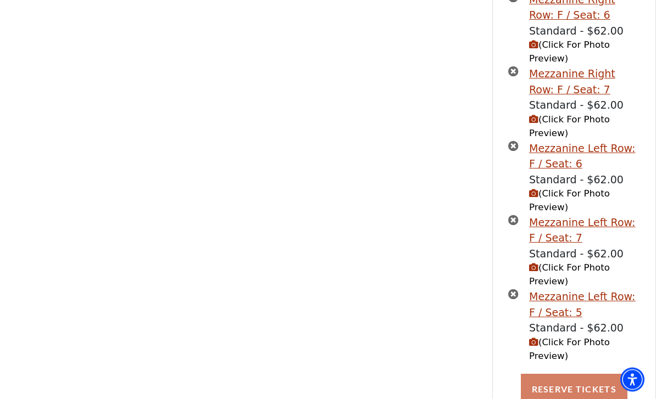
scroll to position [1182, 0]
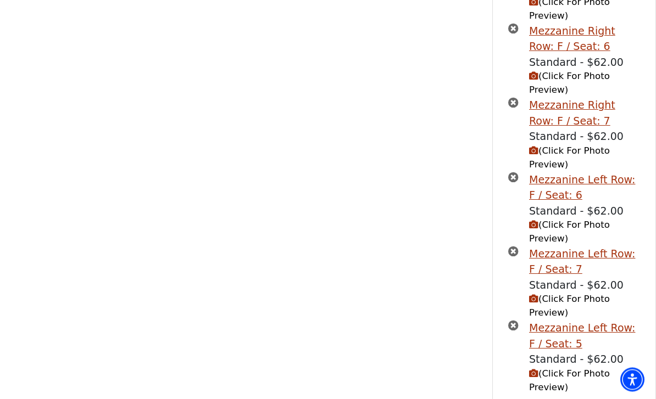
click at [511, 321] on icon "times-circle" at bounding box center [513, 326] width 10 height 10
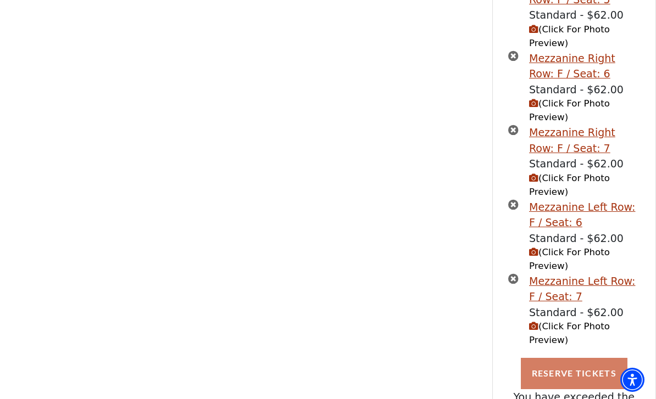
click at [514, 273] on icon "times-circle" at bounding box center [513, 278] width 10 height 10
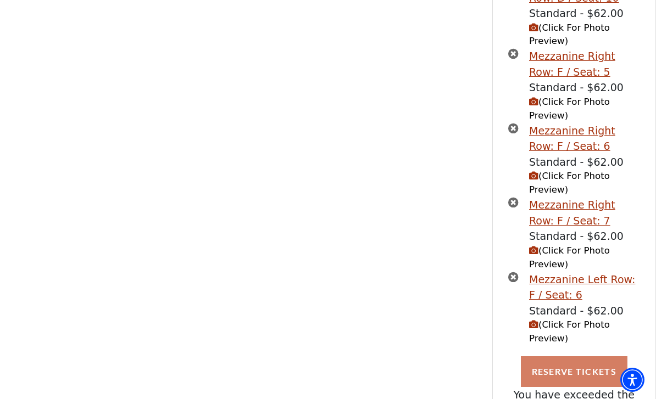
click at [518, 272] on li "Mezzanine Left Row: F / Seat: 6 Standard - $62.00 (Click For Photo Preview)" at bounding box center [574, 309] width 132 height 74
click at [508, 272] on icon "times-circle" at bounding box center [513, 277] width 10 height 10
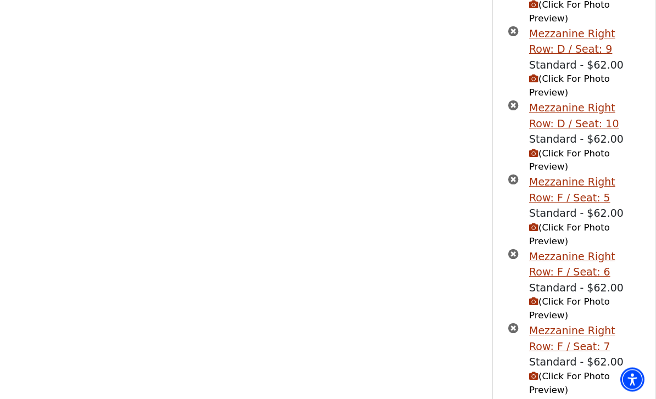
scroll to position [916, 0]
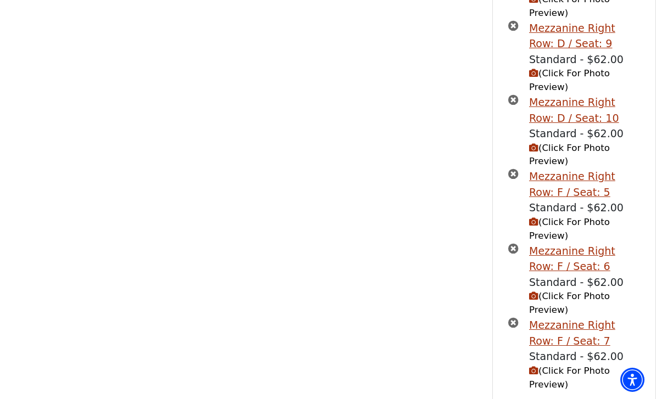
click at [515, 293] on li "Mezzanine Right Row: F / Seat: 6 Standard - $62.00 (Click For Photo Preview)" at bounding box center [574, 280] width 132 height 74
click at [514, 317] on icon "times-circle" at bounding box center [513, 322] width 10 height 10
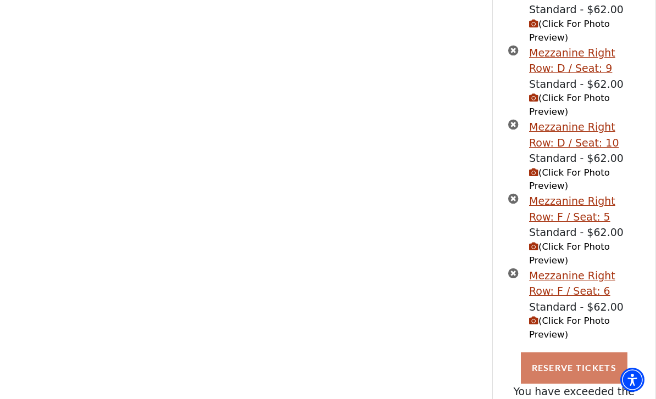
click at [513, 268] on icon "times-circle" at bounding box center [513, 273] width 10 height 10
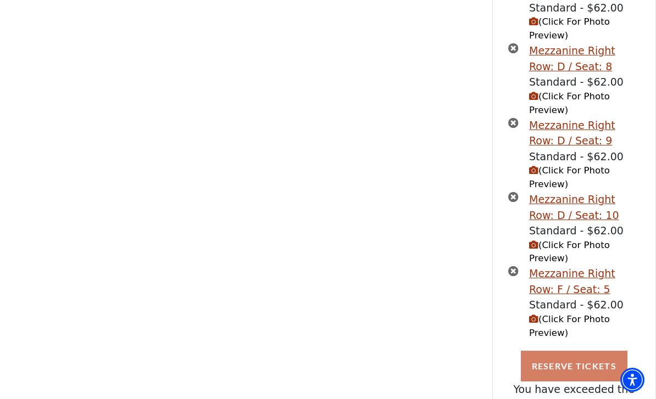
click at [515, 266] on icon "times-circle" at bounding box center [513, 271] width 10 height 10
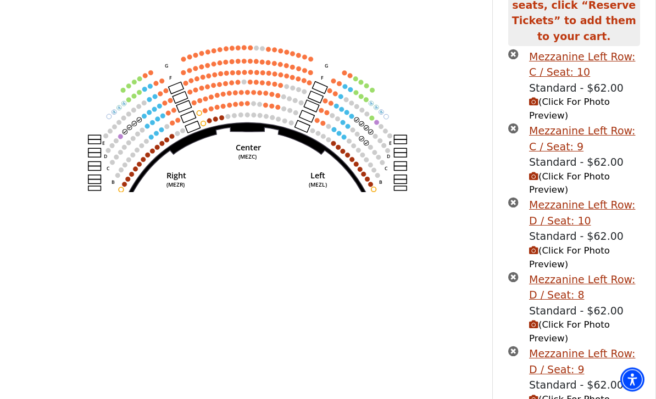
scroll to position [274, 0]
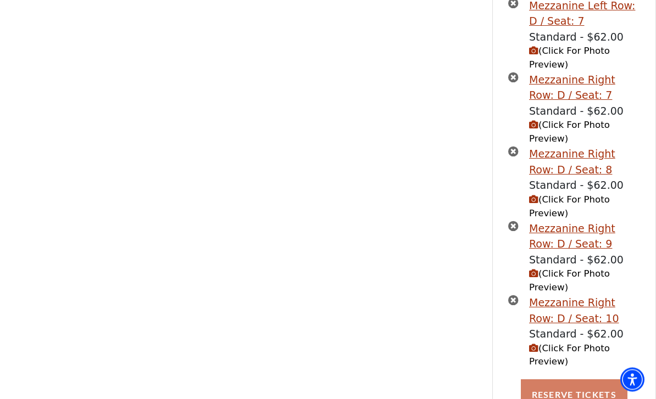
click at [515, 295] on icon "times-circle" at bounding box center [513, 300] width 10 height 10
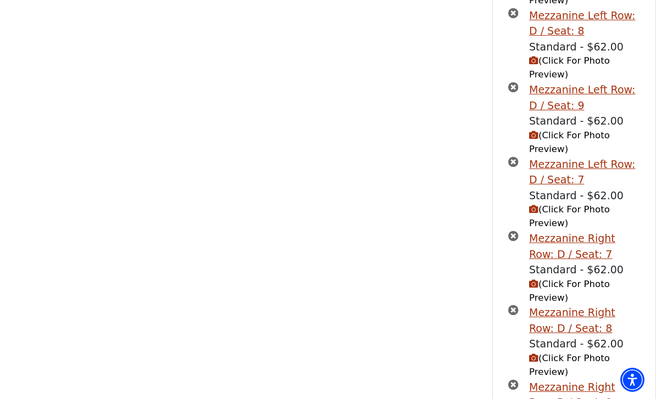
scroll to position [628, 0]
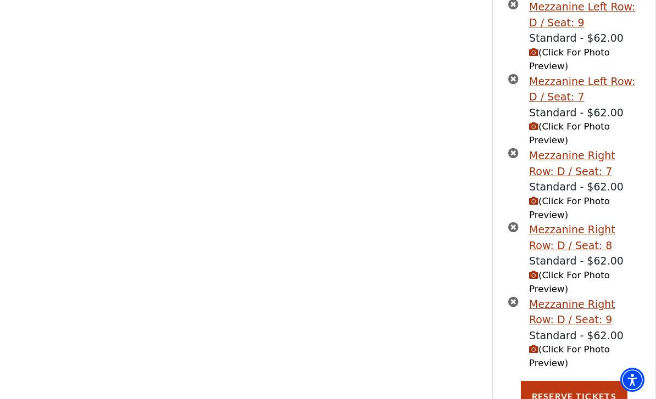
click at [587, 389] on button "Reserve Tickets" at bounding box center [573, 396] width 107 height 31
